Goal: Task Accomplishment & Management: Manage account settings

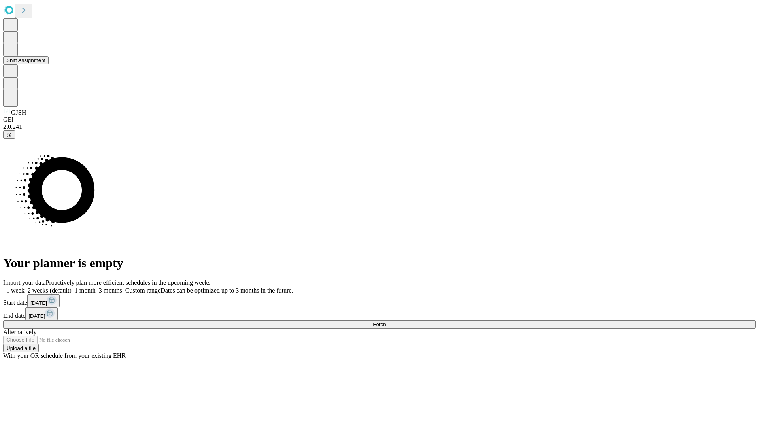
click at [49, 64] on button "Shift Assignment" at bounding box center [25, 60] width 45 height 8
